Goal: Task Accomplishment & Management: Manage account settings

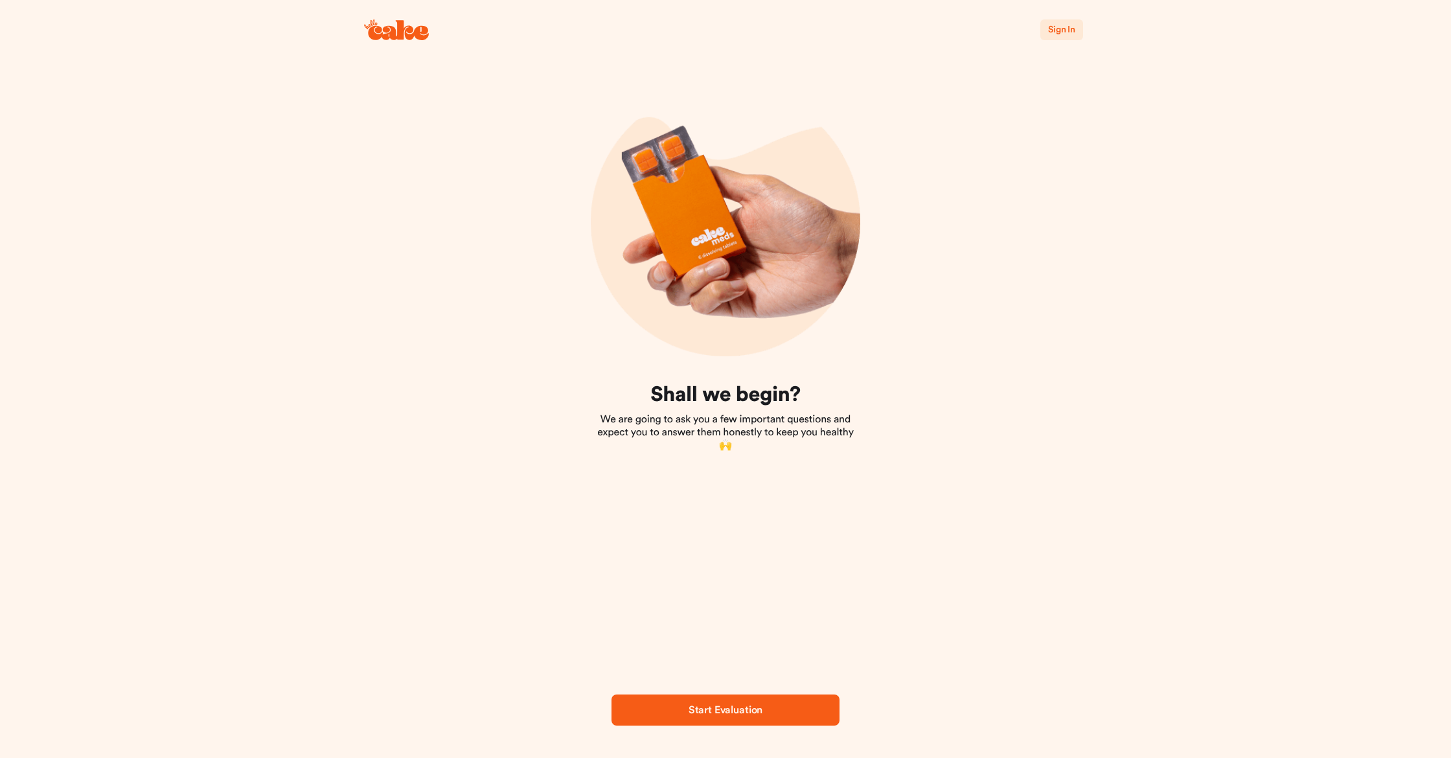
click at [1055, 28] on span "Sign In" at bounding box center [1061, 29] width 27 height 9
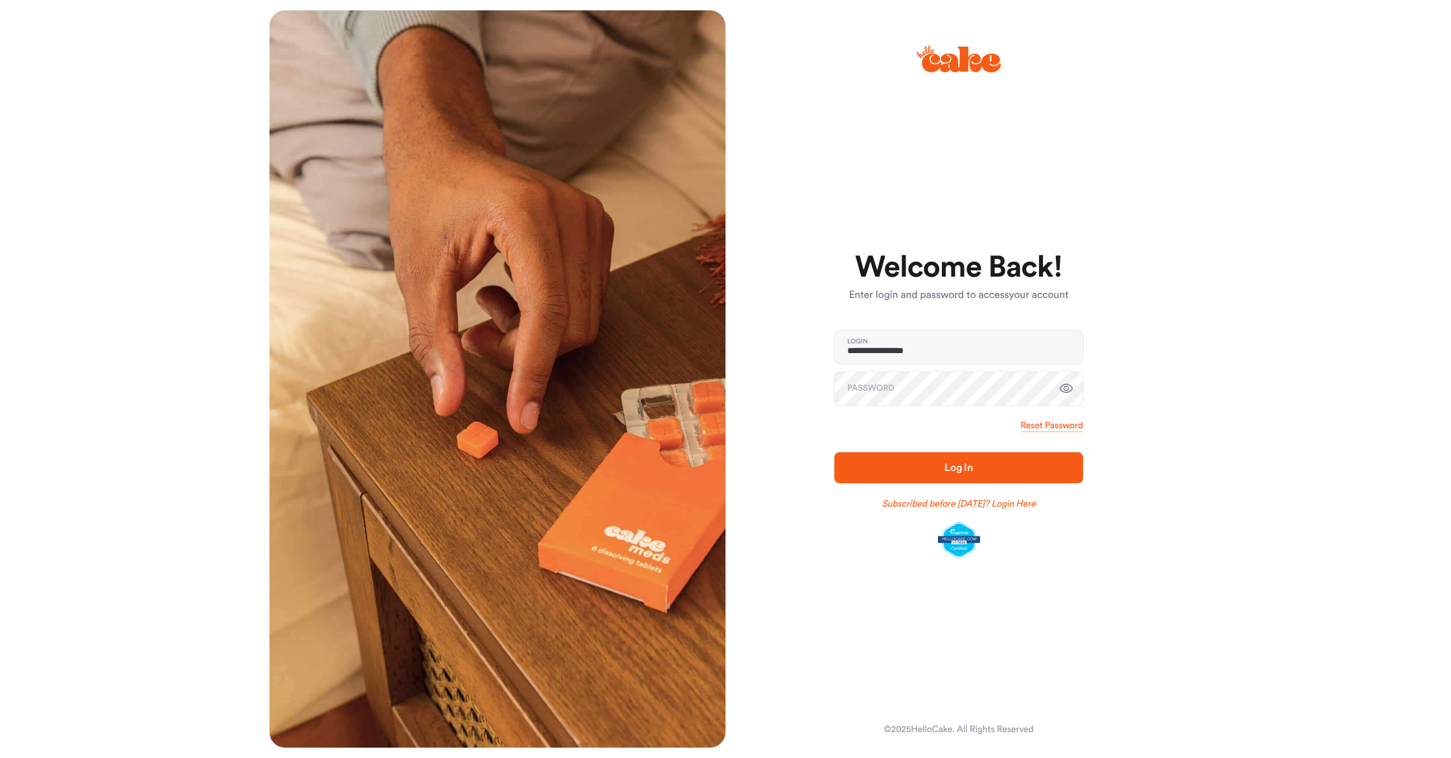
type input "**********"
click at [959, 467] on button "Log In" at bounding box center [958, 467] width 249 height 31
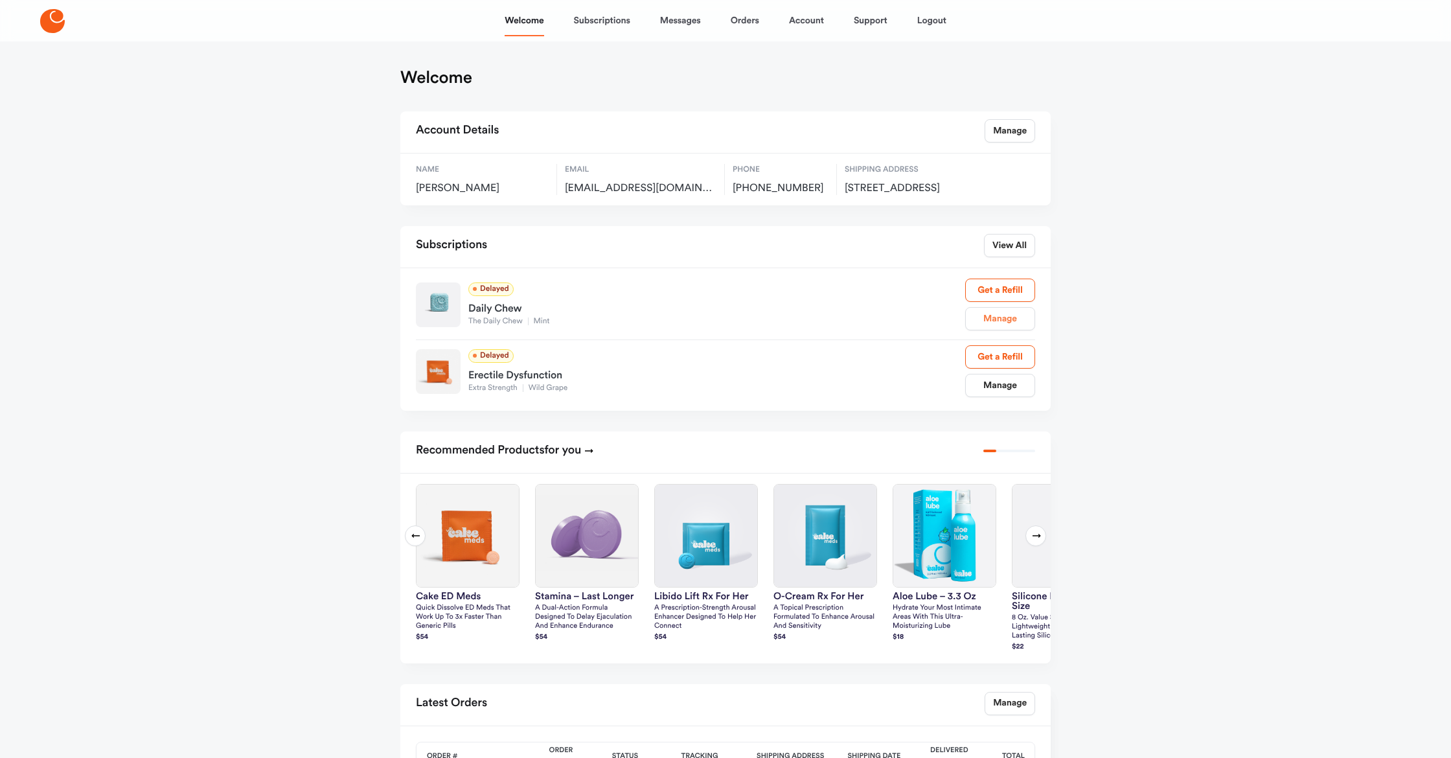
click at [990, 330] on link "Manage" at bounding box center [1000, 318] width 70 height 23
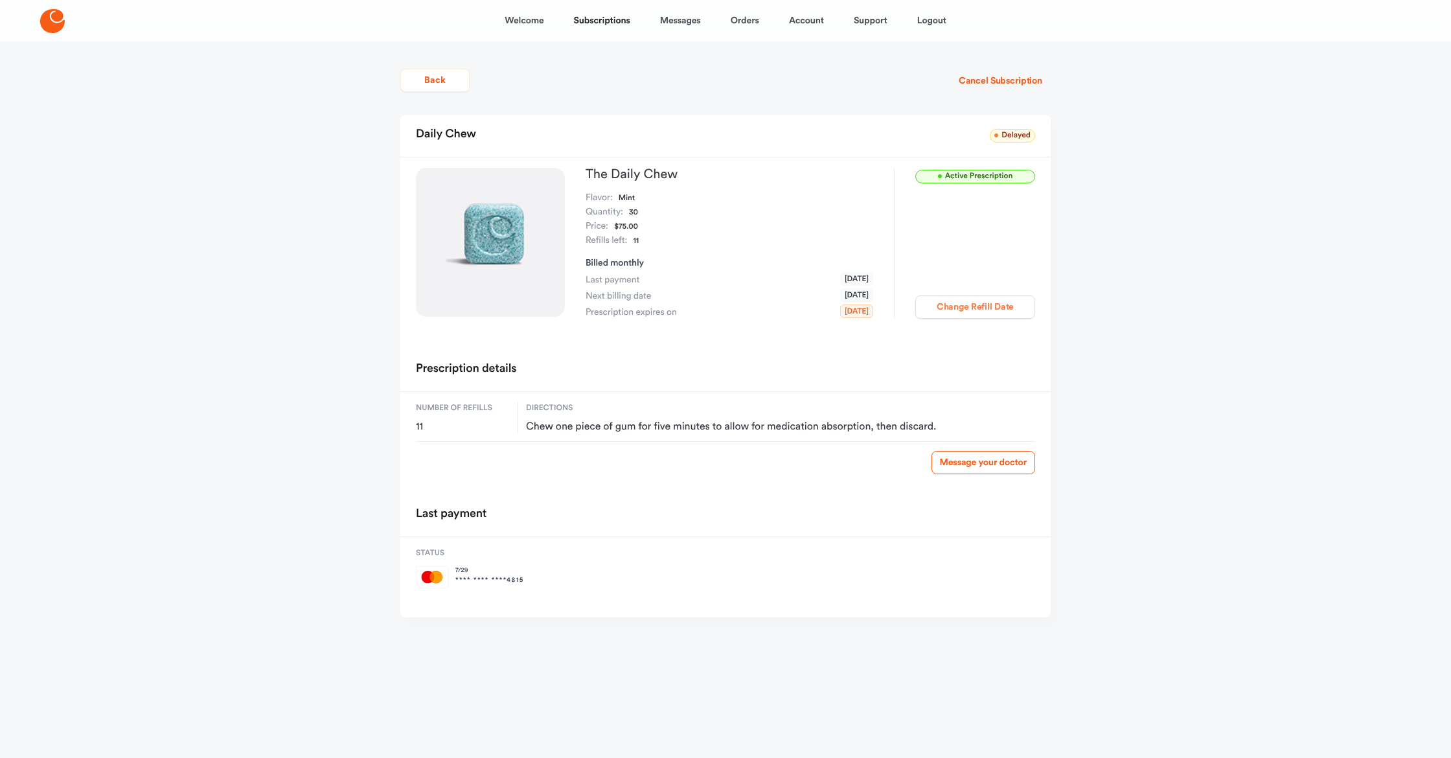
click at [981, 308] on button "Change Refill Date" at bounding box center [975, 306] width 120 height 23
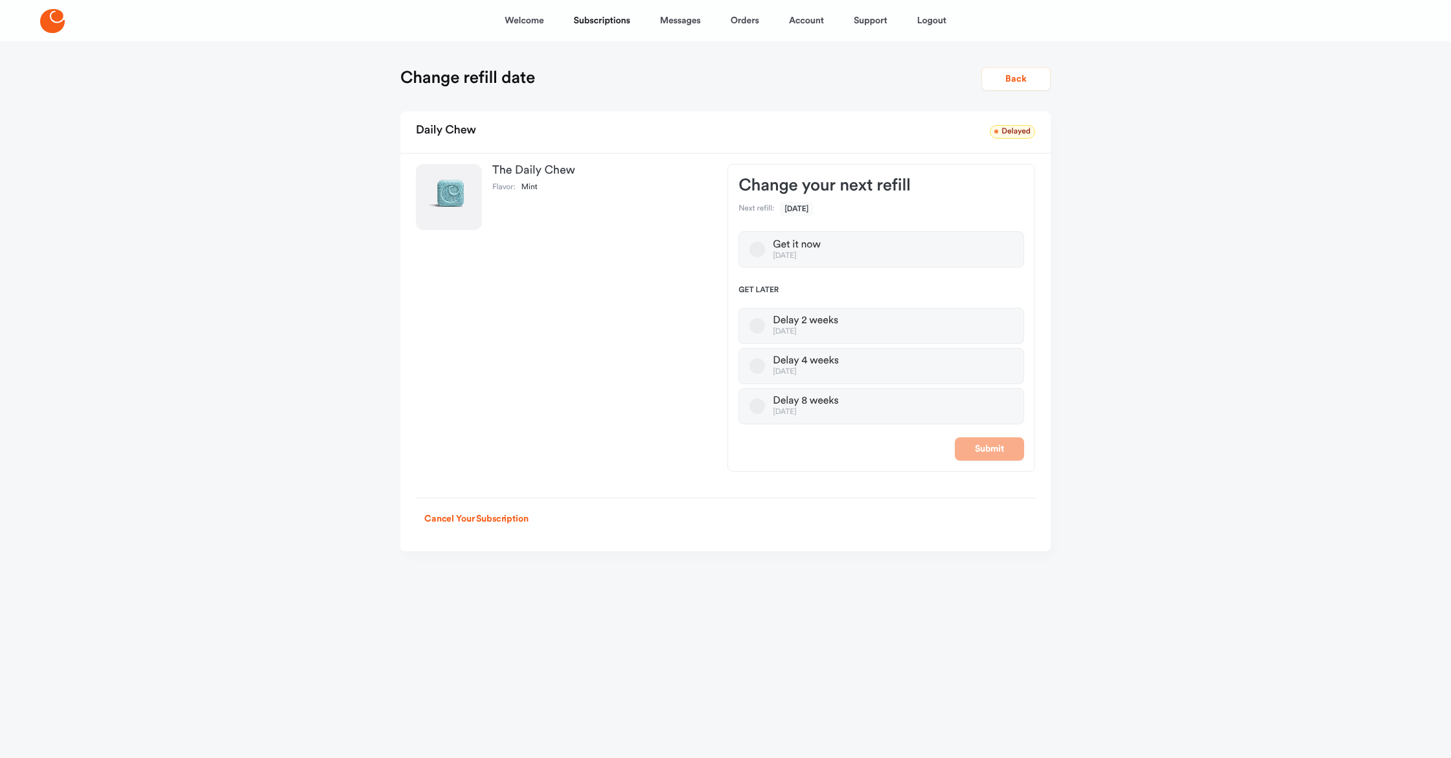
click at [757, 408] on button "Delay 8 weeks [DATE]" at bounding box center [757, 406] width 16 height 16
click at [995, 448] on button "Submit" at bounding box center [989, 448] width 69 height 23
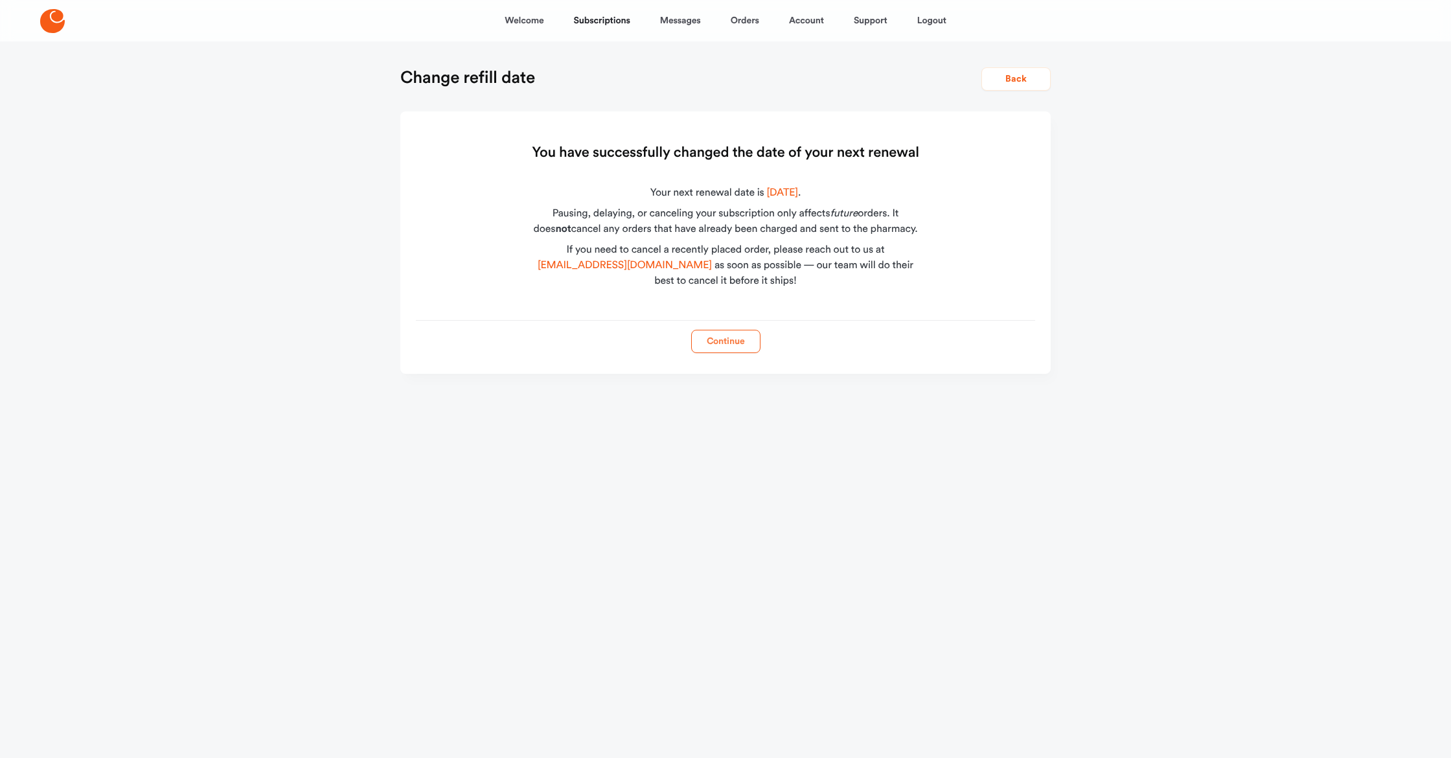
click at [741, 347] on button "Continue" at bounding box center [725, 341] width 69 height 23
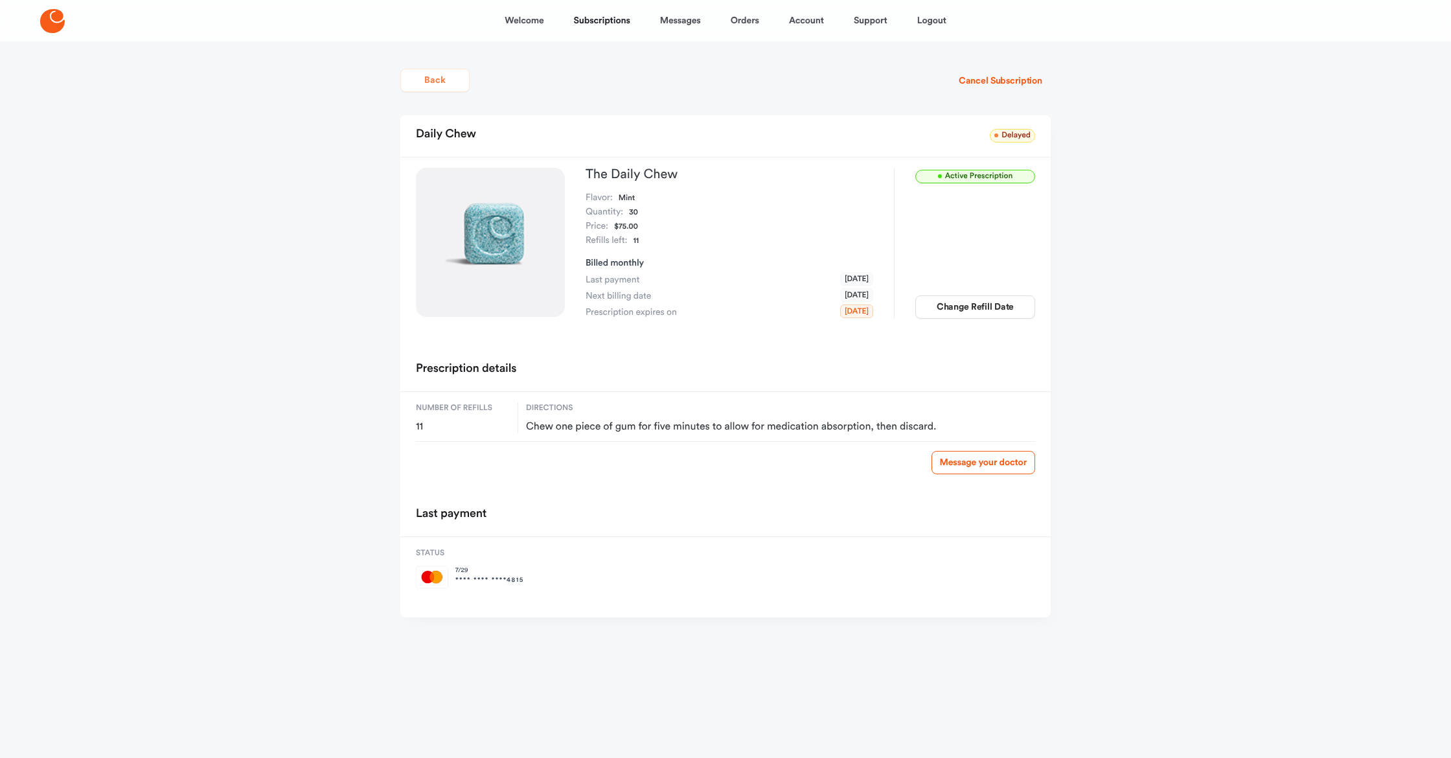
click at [420, 86] on button "Back" at bounding box center [434, 80] width 69 height 23
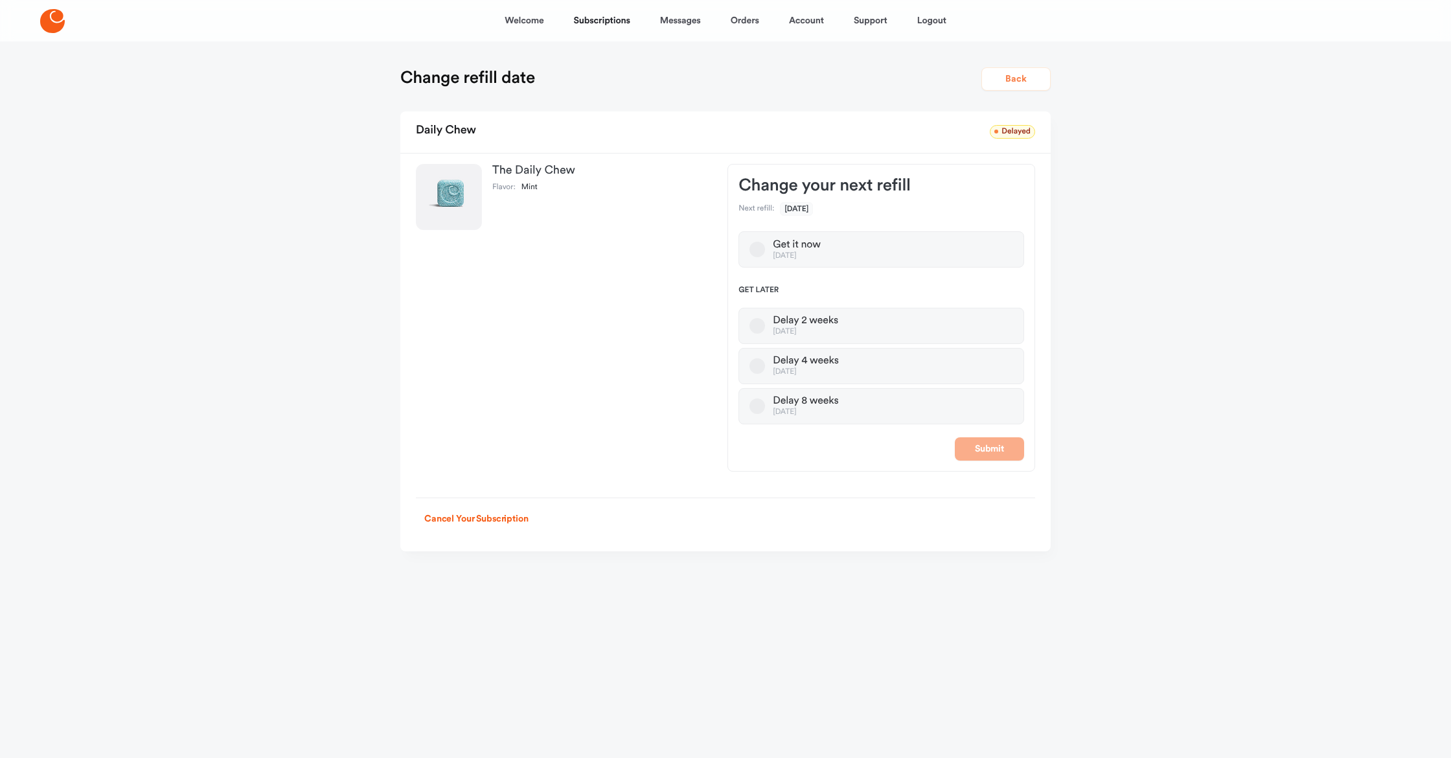
click at [1008, 79] on button "Back" at bounding box center [1015, 78] width 69 height 23
